Goal: Find specific page/section: Find specific page/section

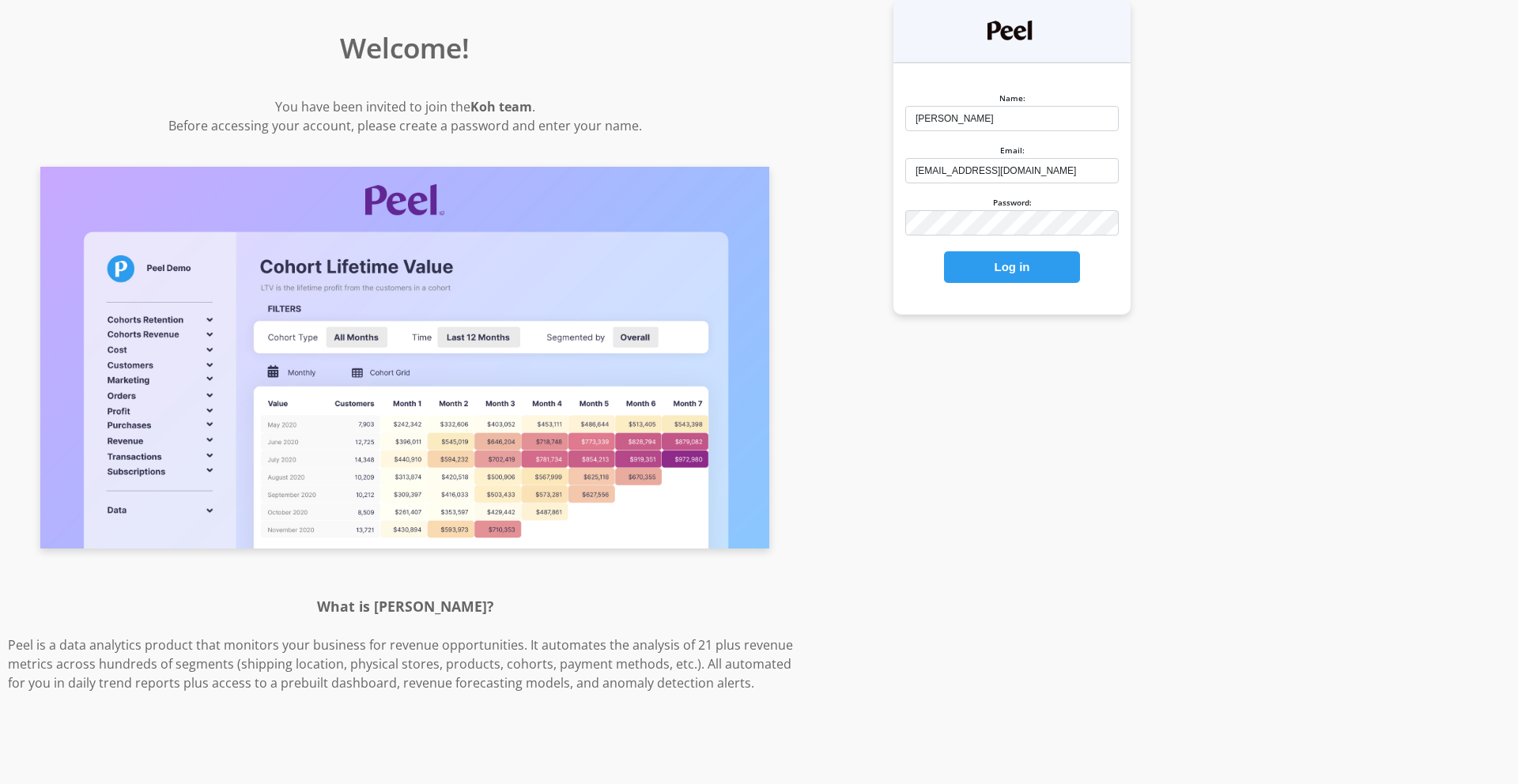
click at [989, 275] on button "Log in" at bounding box center [1012, 266] width 136 height 31
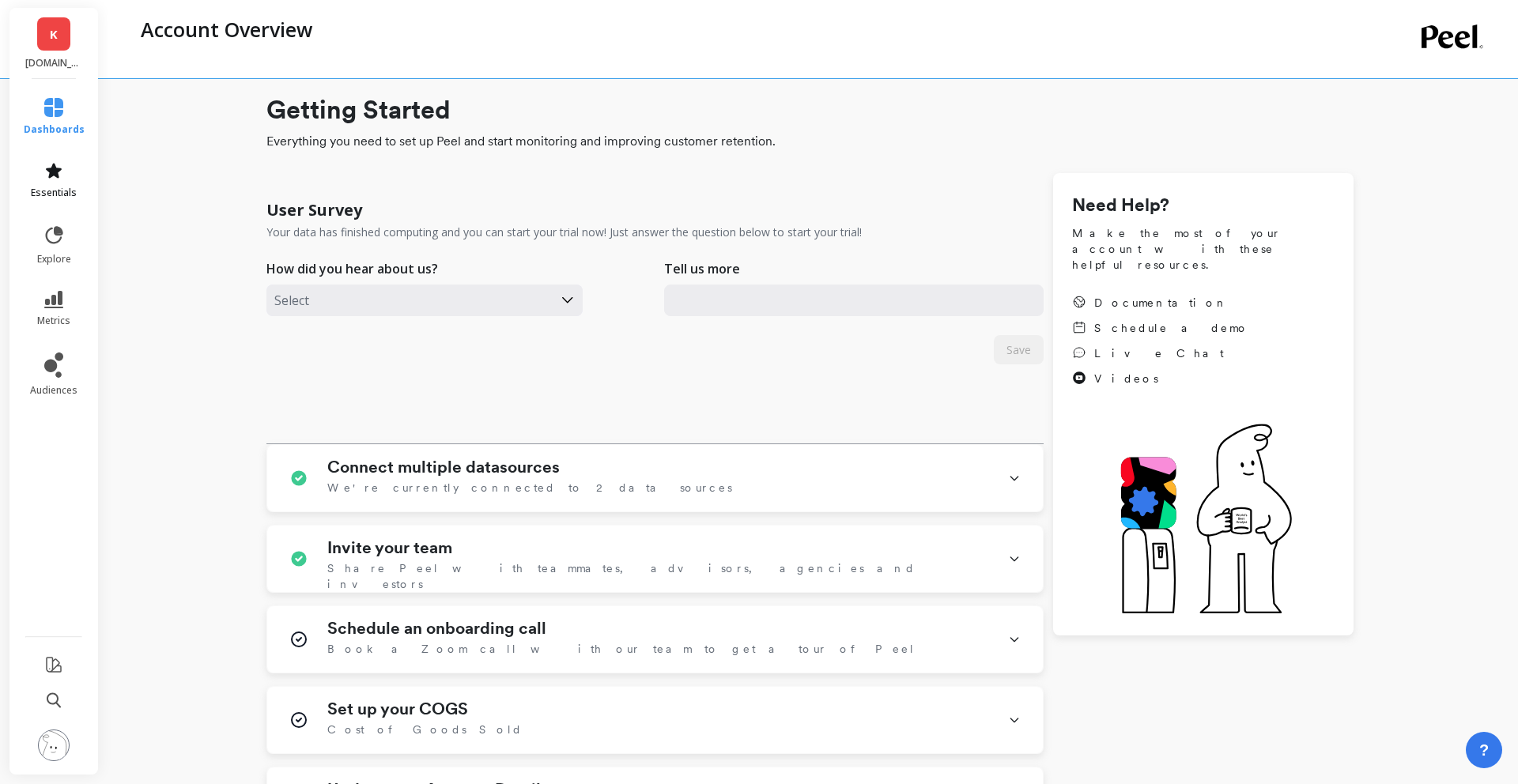
type input "mfeeney@koh.com"
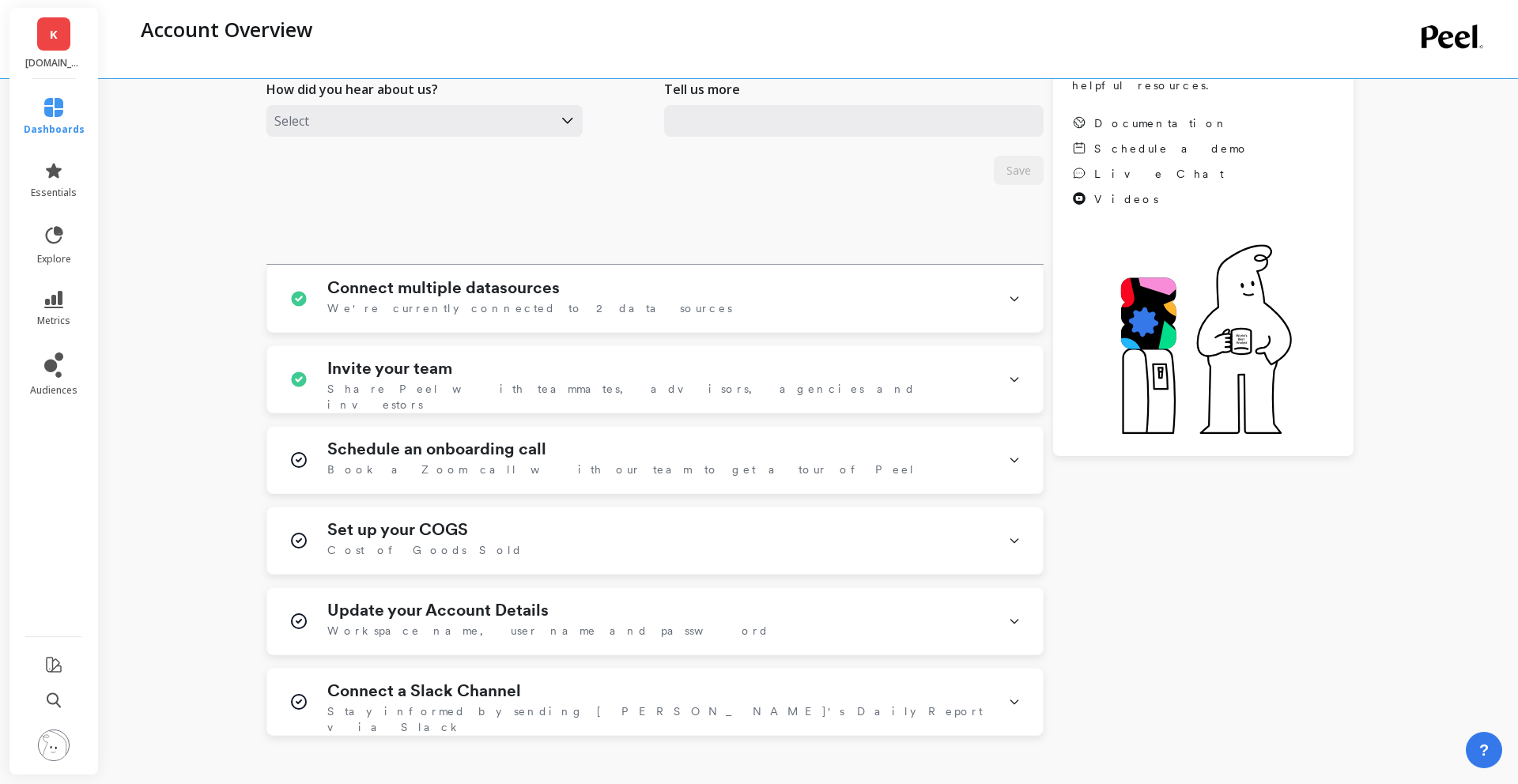
scroll to position [181, 0]
click at [48, 182] on link "essentials" at bounding box center [54, 180] width 61 height 38
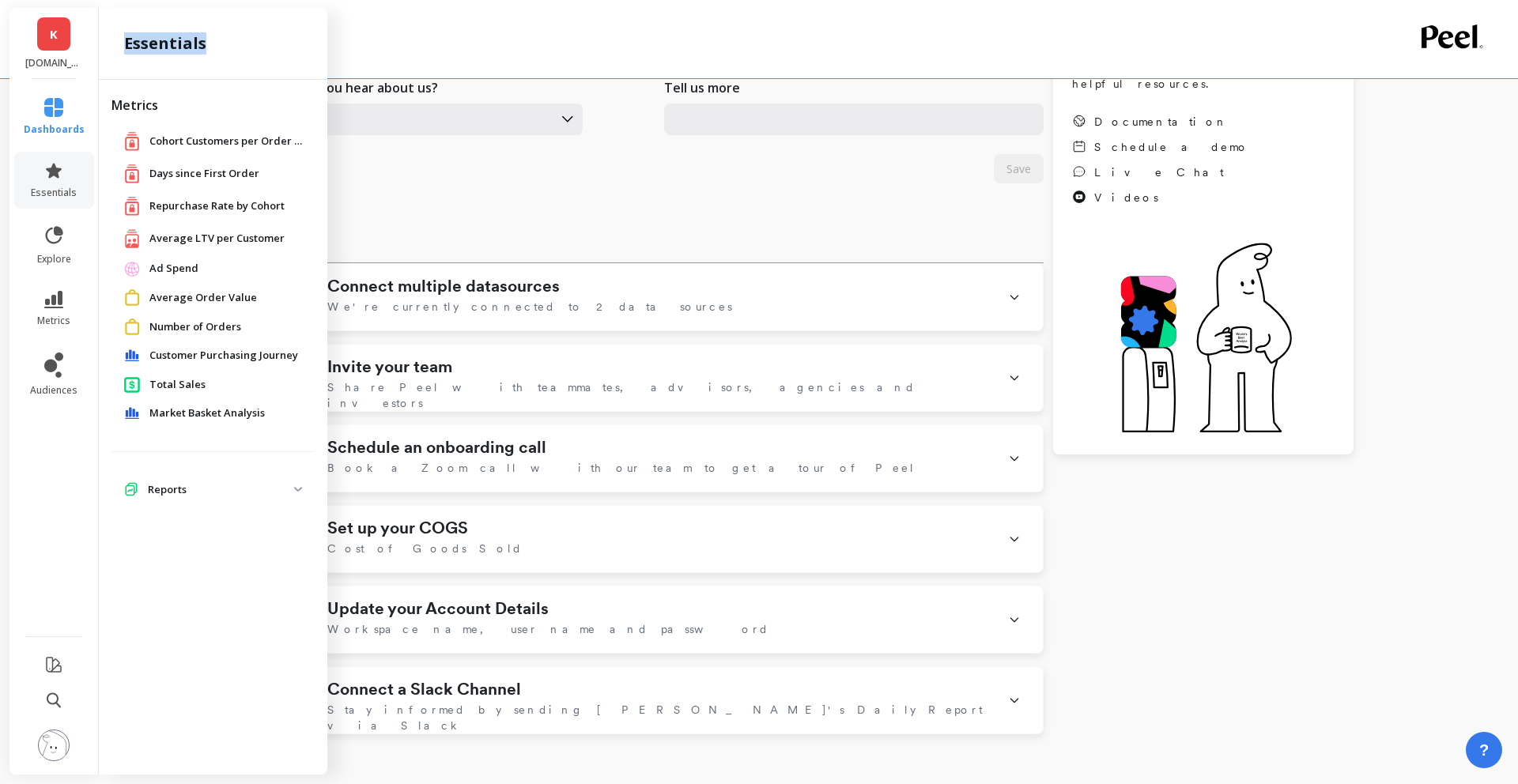
drag, startPoint x: 126, startPoint y: 41, endPoint x: 212, endPoint y: 45, distance: 86.1
click at [212, 45] on div "essentials" at bounding box center [216, 43] width 184 height 22
click at [178, 482] on p "Reports" at bounding box center [221, 490] width 146 height 16
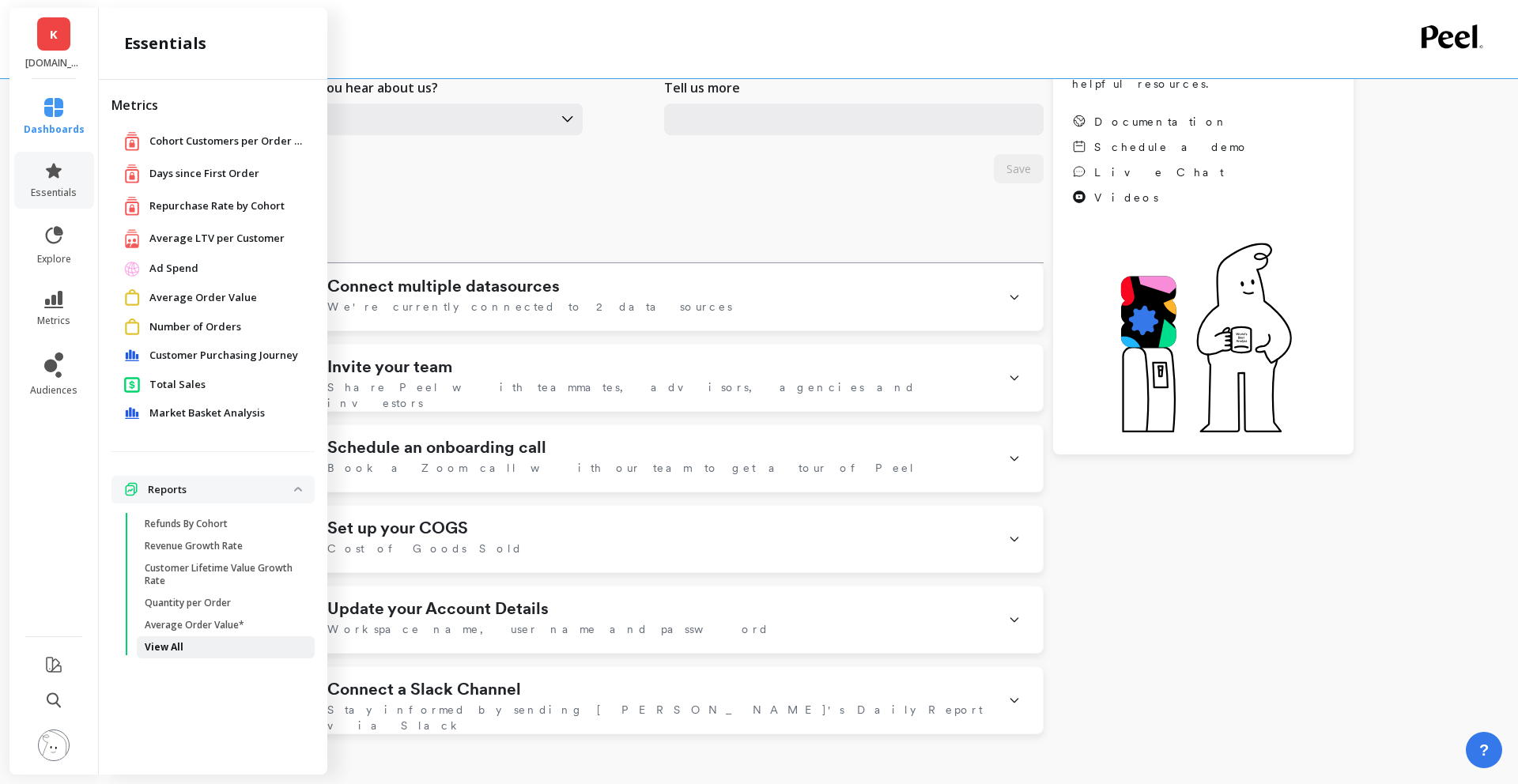
click at [163, 645] on p "View All" at bounding box center [164, 647] width 39 height 13
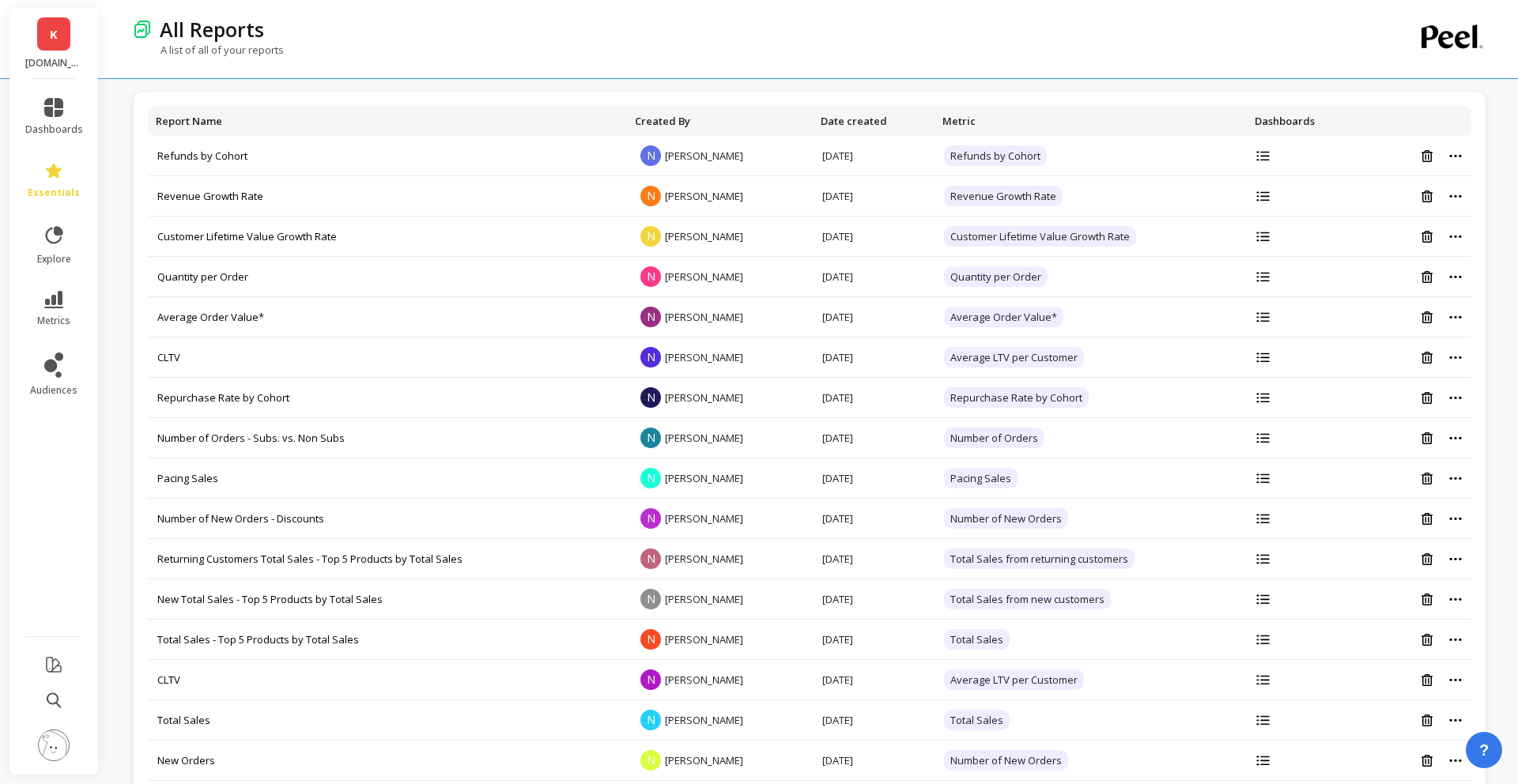
click at [462, 46] on div "A list of all of your reports" at bounding box center [745, 57] width 1224 height 30
